Goal: Task Accomplishment & Management: Manage account settings

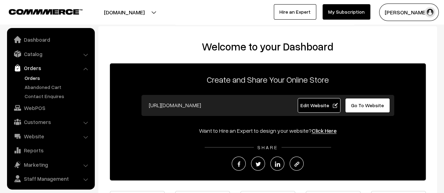
click at [31, 78] on link "Orders" at bounding box center [57, 77] width 69 height 7
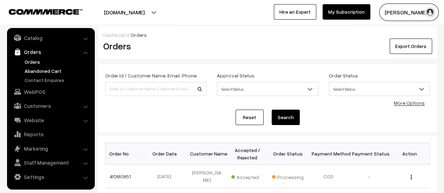
click at [43, 68] on link "Abandoned Cart" at bounding box center [57, 70] width 69 height 7
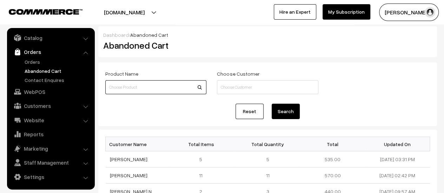
click at [142, 93] on input at bounding box center [155, 87] width 101 height 14
click at [34, 60] on link "Orders" at bounding box center [57, 61] width 69 height 7
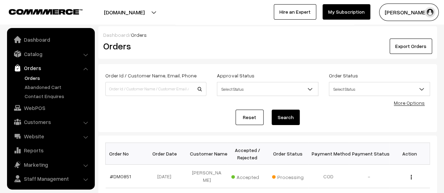
scroll to position [16, 0]
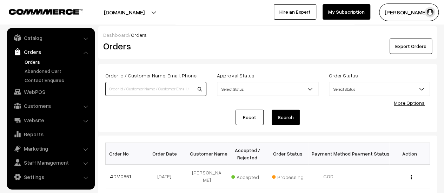
click at [130, 89] on input at bounding box center [155, 89] width 101 height 14
type input "[PERSON_NAME]"
click at [292, 117] on button "Search" at bounding box center [286, 117] width 28 height 15
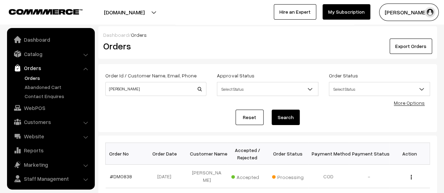
scroll to position [16, 0]
